Goal: Transaction & Acquisition: Book appointment/travel/reservation

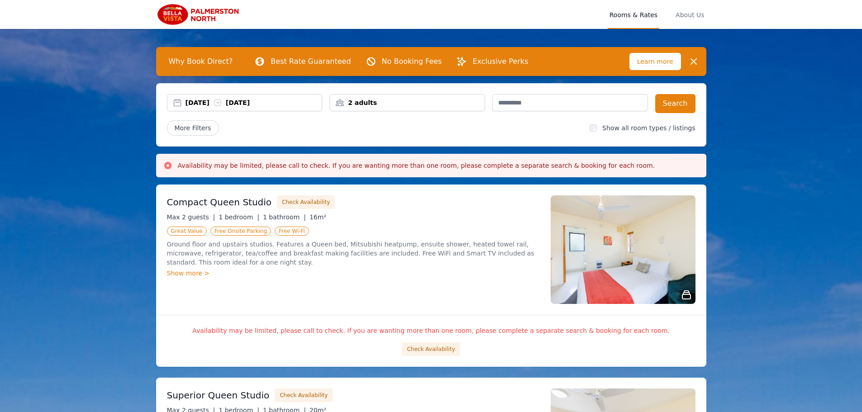
click at [641, 273] on img at bounding box center [623, 250] width 145 height 109
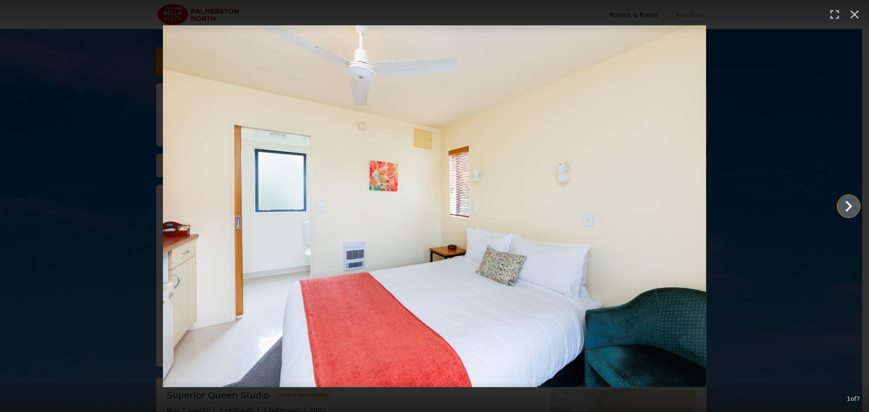
click at [846, 209] on icon "Show slide 2 of 7" at bounding box center [849, 207] width 22 height 22
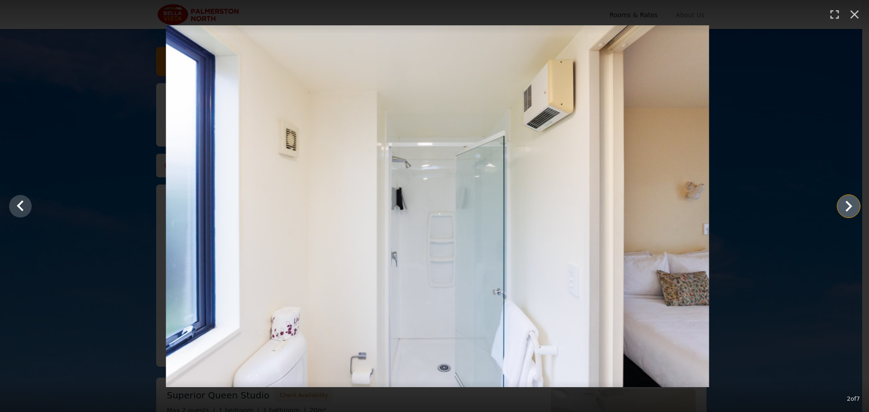
click at [849, 209] on icon "Show slide 3 of 7" at bounding box center [849, 206] width 7 height 11
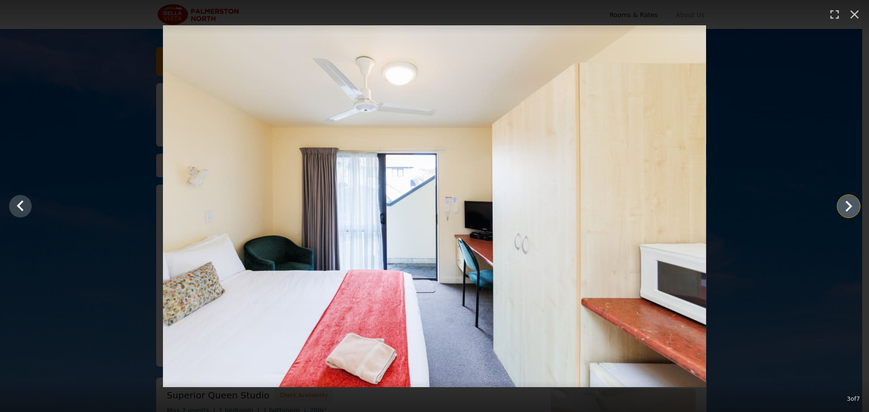
click at [850, 209] on icon "Show slide 4 of 7" at bounding box center [849, 206] width 7 height 11
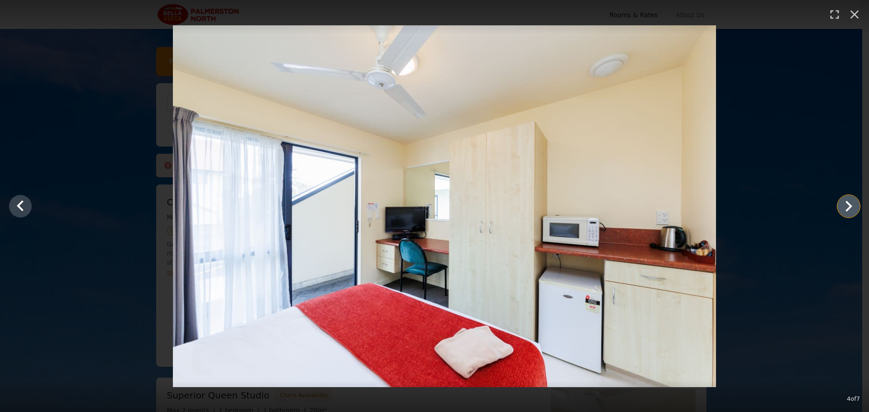
click at [850, 209] on icon "Show slide 5 of 7" at bounding box center [849, 206] width 7 height 11
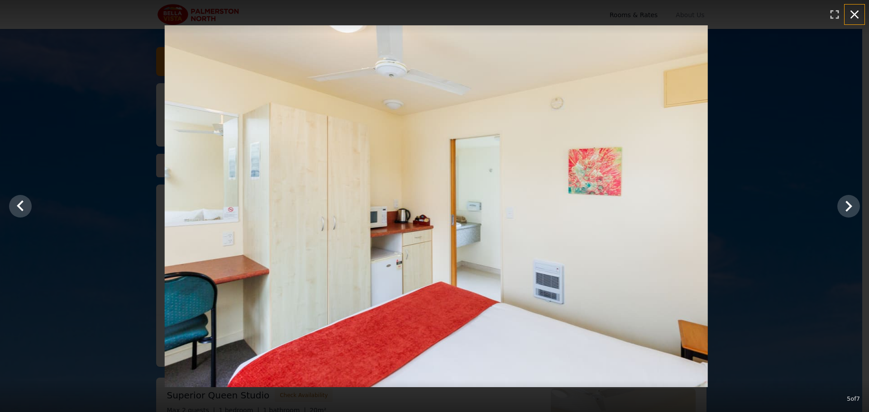
click at [848, 19] on icon "button" at bounding box center [854, 14] width 14 height 14
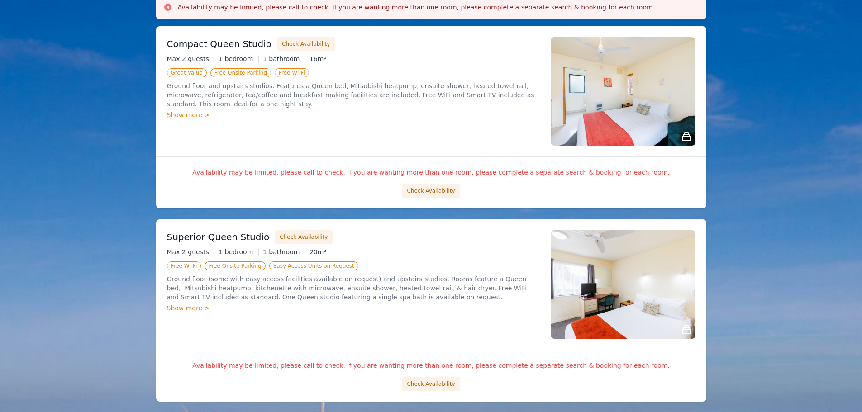
scroll to position [91, 0]
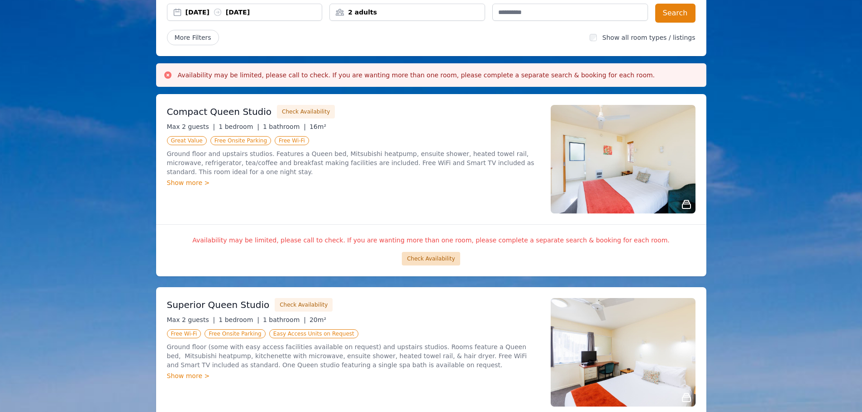
click at [427, 254] on button "Check Availability" at bounding box center [431, 259] width 58 height 14
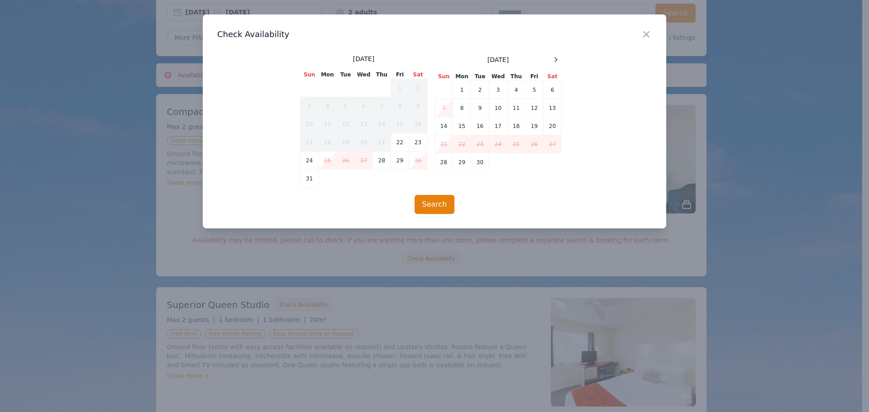
drag, startPoint x: 848, startPoint y: 249, endPoint x: 846, endPoint y: 253, distance: 5.1
click at [848, 248] on div at bounding box center [434, 206] width 869 height 412
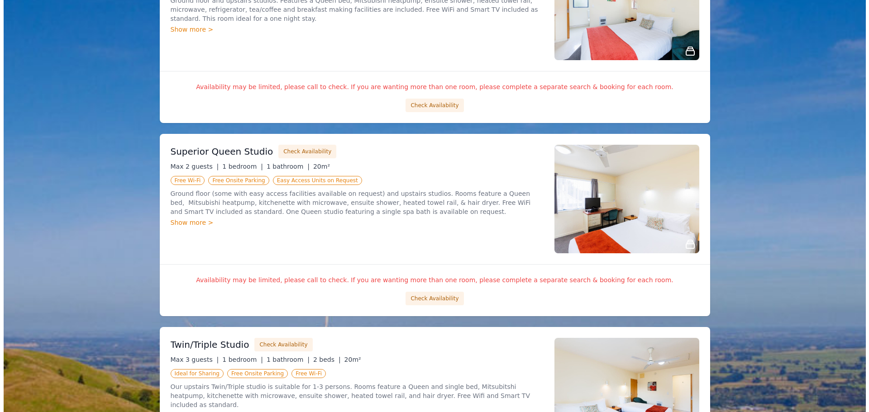
scroll to position [362, 0]
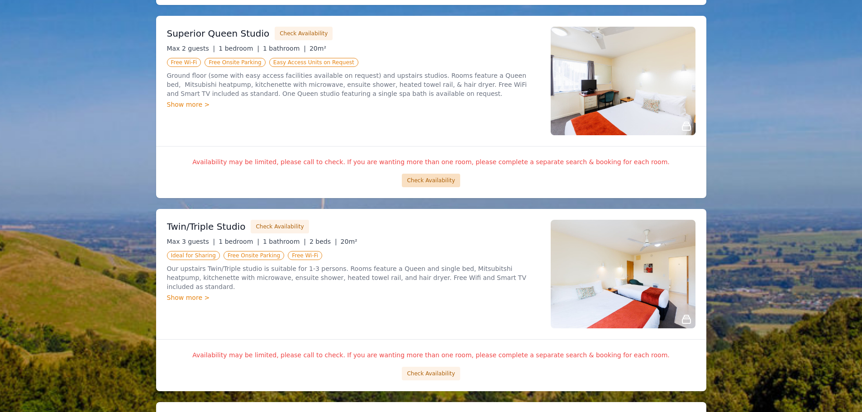
click at [424, 182] on button "Check Availability" at bounding box center [431, 181] width 58 height 14
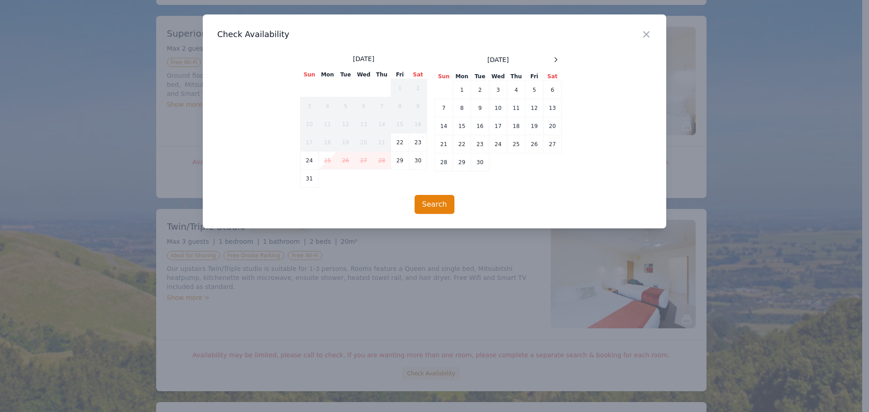
drag, startPoint x: 220, startPoint y: 140, endPoint x: 182, endPoint y: 113, distance: 46.5
click at [215, 135] on div "Close Check Availability [DATE] Sun Mon Tue Wed Thu Fri Sat 1 2 3 4 5 6 7 8 9 1…" at bounding box center [435, 121] width 464 height 214
